Goal: Task Accomplishment & Management: Use online tool/utility

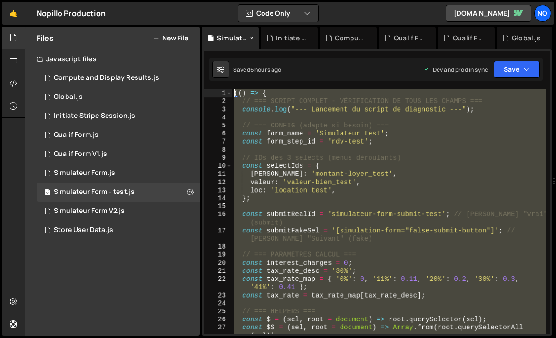
drag, startPoint x: 248, startPoint y: 279, endPoint x: 222, endPoint y: 44, distance: 236.4
click at [222, 44] on div "Debug Explain Copy Simulateur Form - test.js Initiate Stripe Session.js Compute…" at bounding box center [377, 182] width 351 height 310
type textarea "(() => { // === SCRIPT COMPLET - VÉRIFICATION DE TOUS LES CHAMPS ==="
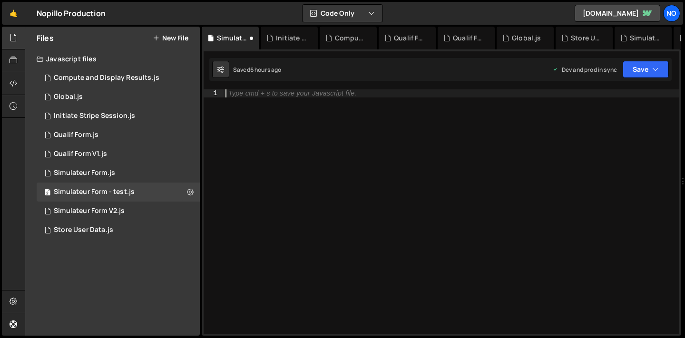
paste textarea "})();"
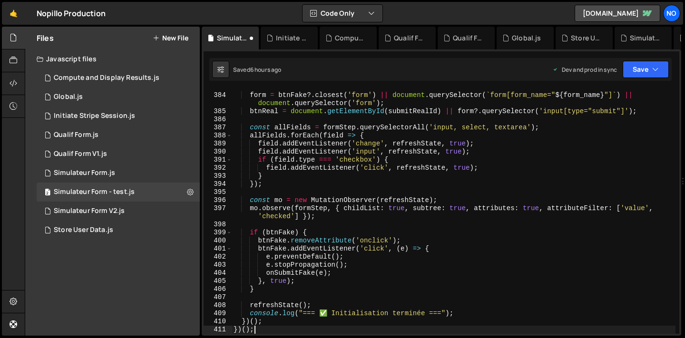
scroll to position [3120, 0]
click at [556, 71] on button "Save" at bounding box center [646, 69] width 46 height 17
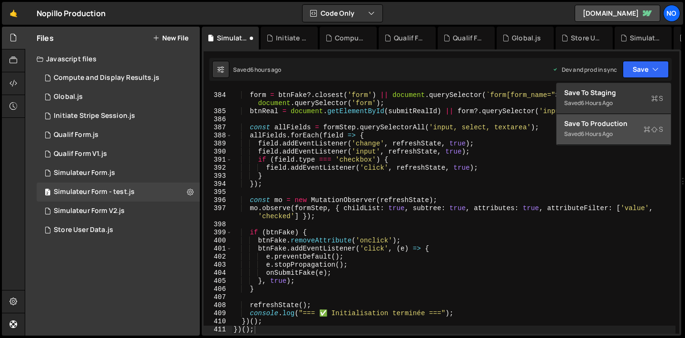
click at [556, 124] on div "Save to Production S" at bounding box center [613, 124] width 99 height 10
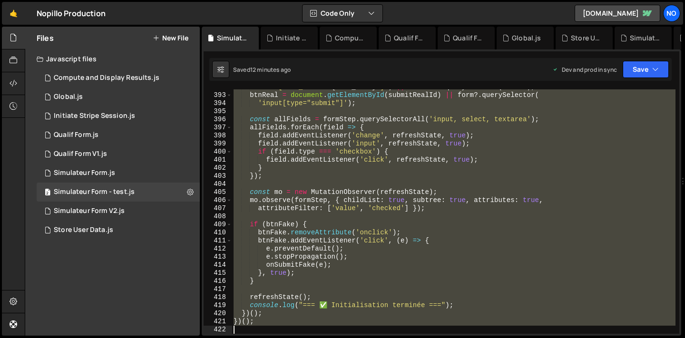
scroll to position [3176, 0]
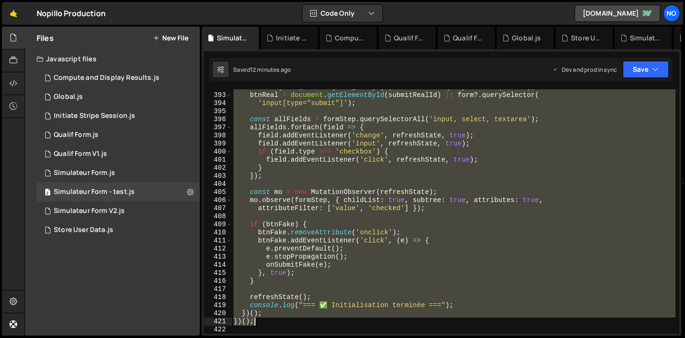
type textarea "})(); })();"
drag, startPoint x: 241, startPoint y: 124, endPoint x: 334, endPoint y: 323, distance: 220.0
click at [334, 323] on div "` form[form_name=" ${ form_name } "] ` ) || document . querySelector ( 'form' )…" at bounding box center [454, 213] width 444 height 261
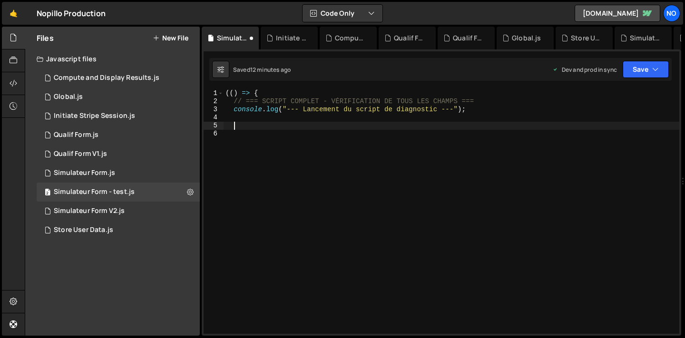
paste textarea "})();"
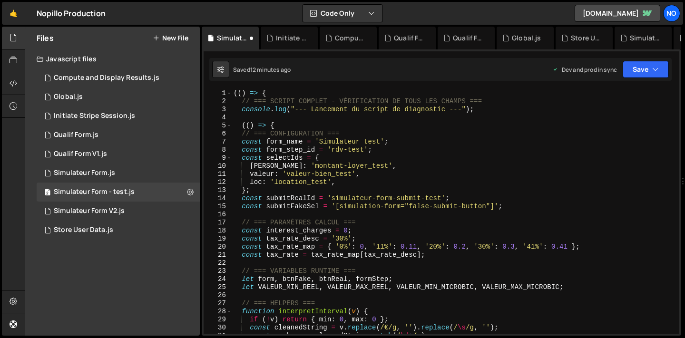
scroll to position [0, 0]
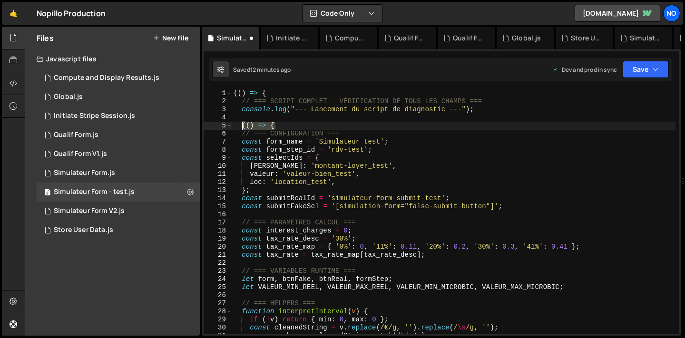
drag, startPoint x: 280, startPoint y: 126, endPoint x: 239, endPoint y: 123, distance: 41.5
click at [239, 123] on div "(( ) => { // === SCRIPT COMPLET - VÉRIFICATION DE TOUS LES CHAMPS === console .…" at bounding box center [454, 219] width 444 height 261
type textarea "(() => {"
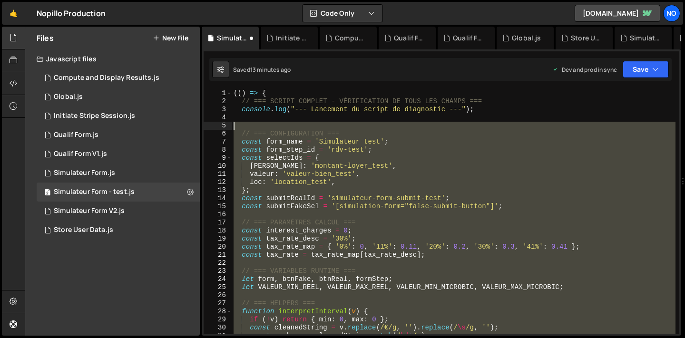
drag, startPoint x: 254, startPoint y: 210, endPoint x: 244, endPoint y: 129, distance: 82.1
click at [244, 129] on div "(( ) => { // === SCRIPT COMPLET - VÉRIFICATION DE TOUS LES CHAMPS === console .…" at bounding box center [454, 219] width 444 height 261
type textarea "// === CONFIGURATION ==="
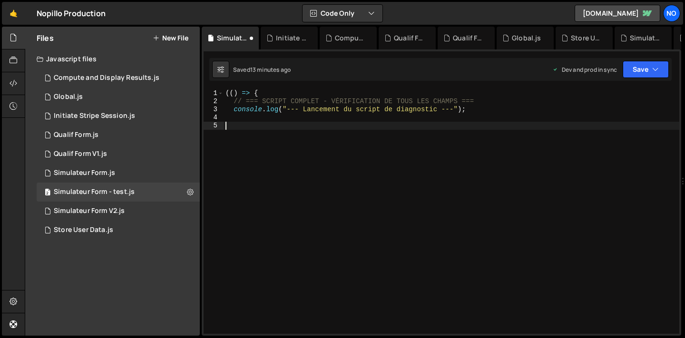
paste textarea "})();"
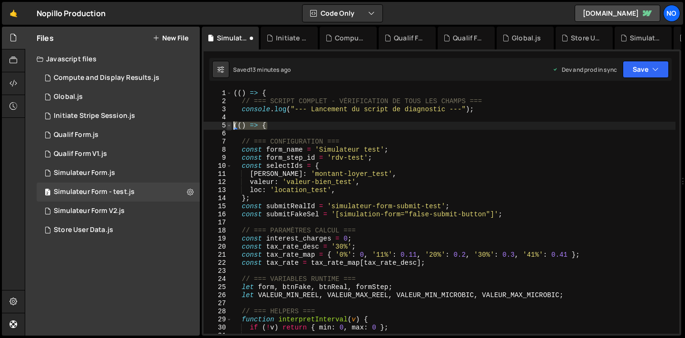
type textarea "(() => {"
drag, startPoint x: 284, startPoint y: 129, endPoint x: 230, endPoint y: 128, distance: 53.8
click at [230, 128] on div "(() => { 1 2 3 4 5 6 7 8 9 10 11 12 13 14 15 16 17 18 19 20 21 22 23 24 25 26 2…" at bounding box center [442, 211] width 476 height 245
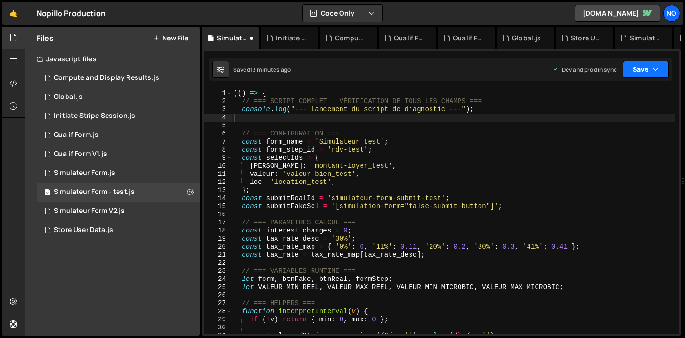
click at [556, 71] on icon "button" at bounding box center [655, 70] width 7 height 10
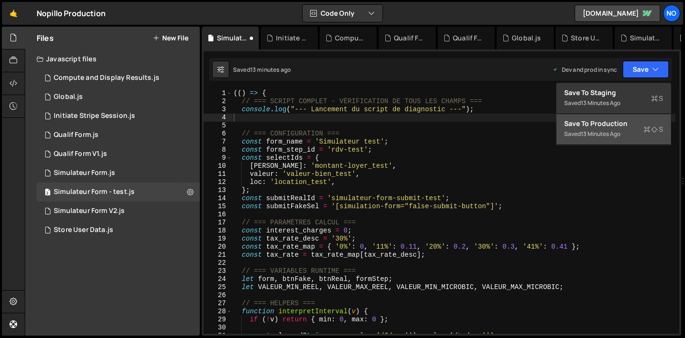
click at [556, 133] on div "13 minutes ago" at bounding box center [600, 134] width 39 height 8
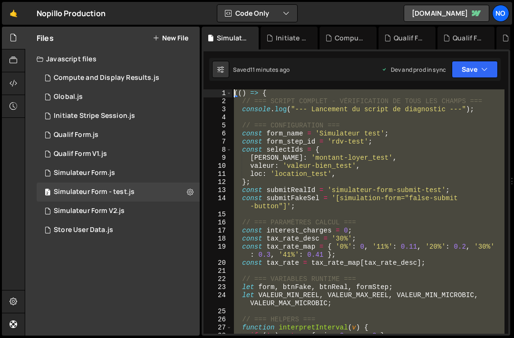
drag, startPoint x: 249, startPoint y: 212, endPoint x: 237, endPoint y: 68, distance: 144.1
click at [237, 68] on div "Debug Explain Copy Simulateur Form - test.js Initiate Stripe Session.js Compute…" at bounding box center [356, 182] width 309 height 310
type textarea "(() => { // === SCRIPT COMPLET - VÉRIFICATION DE TOUS LES CHAMPS ==="
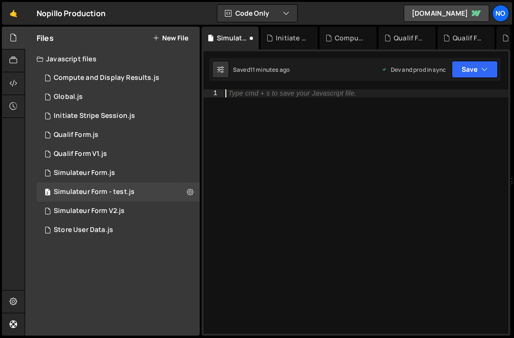
paste textarea "})();"
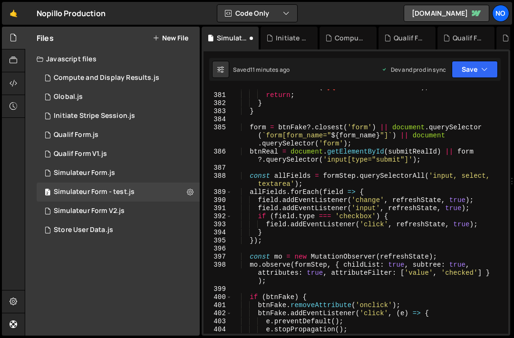
scroll to position [3589, 0]
click at [464, 68] on button "Save" at bounding box center [475, 69] width 46 height 17
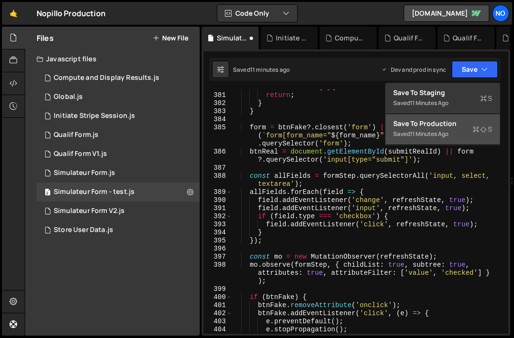
click at [411, 133] on div "11 minutes ago" at bounding box center [429, 134] width 39 height 8
type textarea "btnFake.removeAttribute('onclick');"
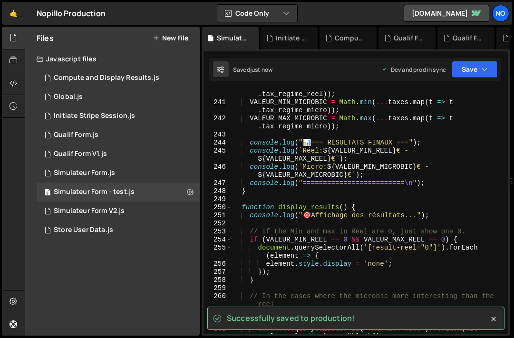
scroll to position [1819, 0]
